Goal: Find specific page/section: Find specific page/section

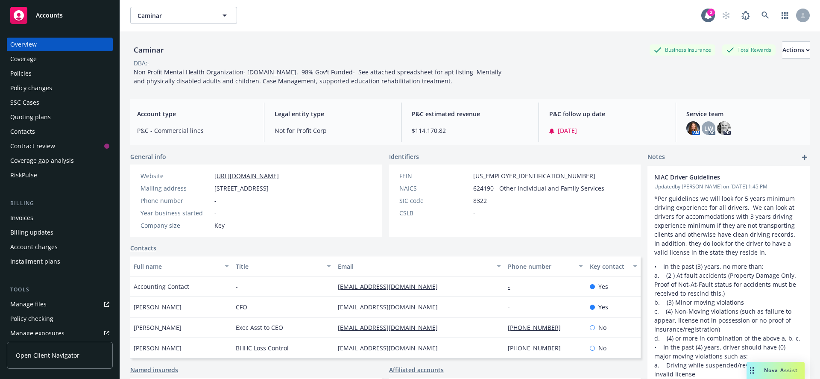
click at [27, 122] on div "Quoting plans" at bounding box center [30, 117] width 41 height 14
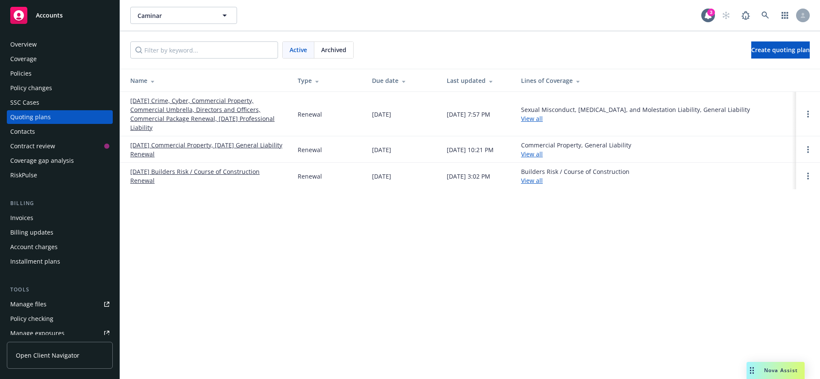
click at [163, 102] on link "[DATE] Crime, Cyber, Commercial Property, Commercial Umbrella, Directors and Of…" at bounding box center [207, 114] width 154 height 36
